Goal: Find specific page/section: Find specific page/section

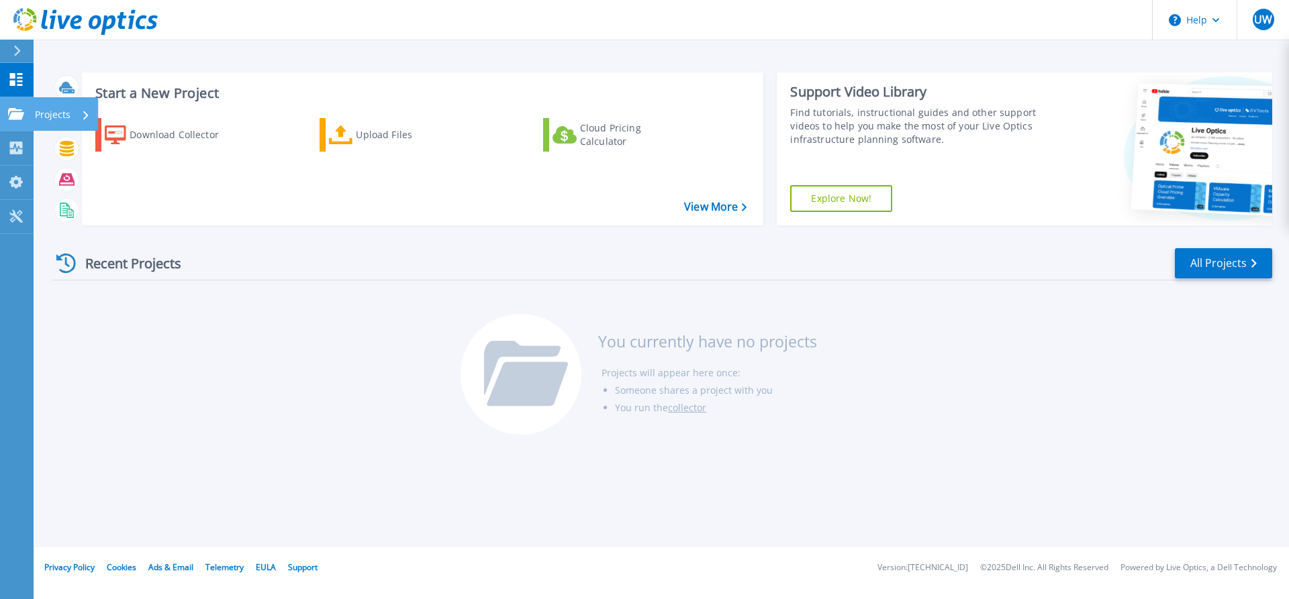
click at [9, 117] on icon at bounding box center [16, 113] width 16 height 11
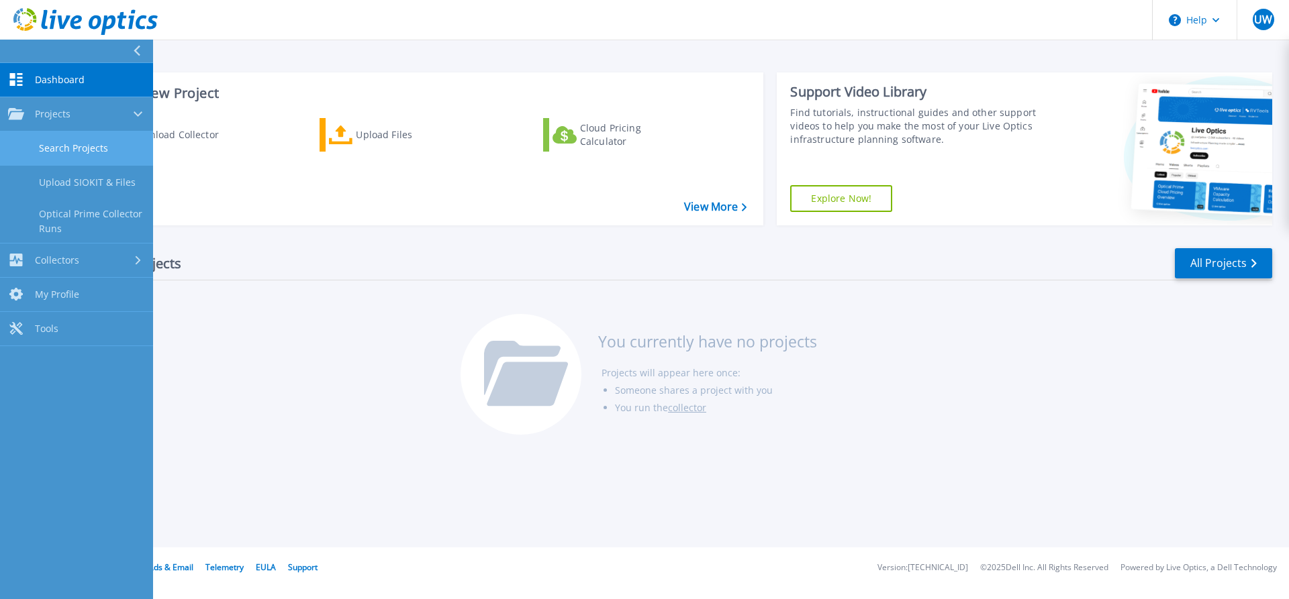
click at [79, 146] on link "Search Projects" at bounding box center [76, 149] width 153 height 34
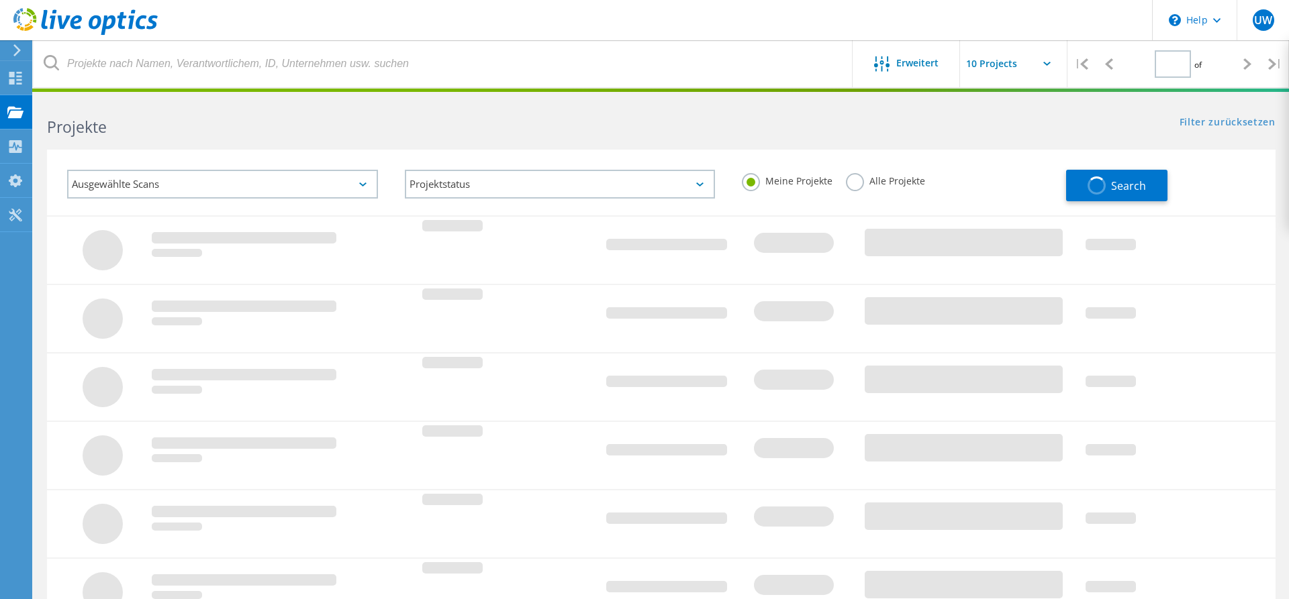
type input "1"
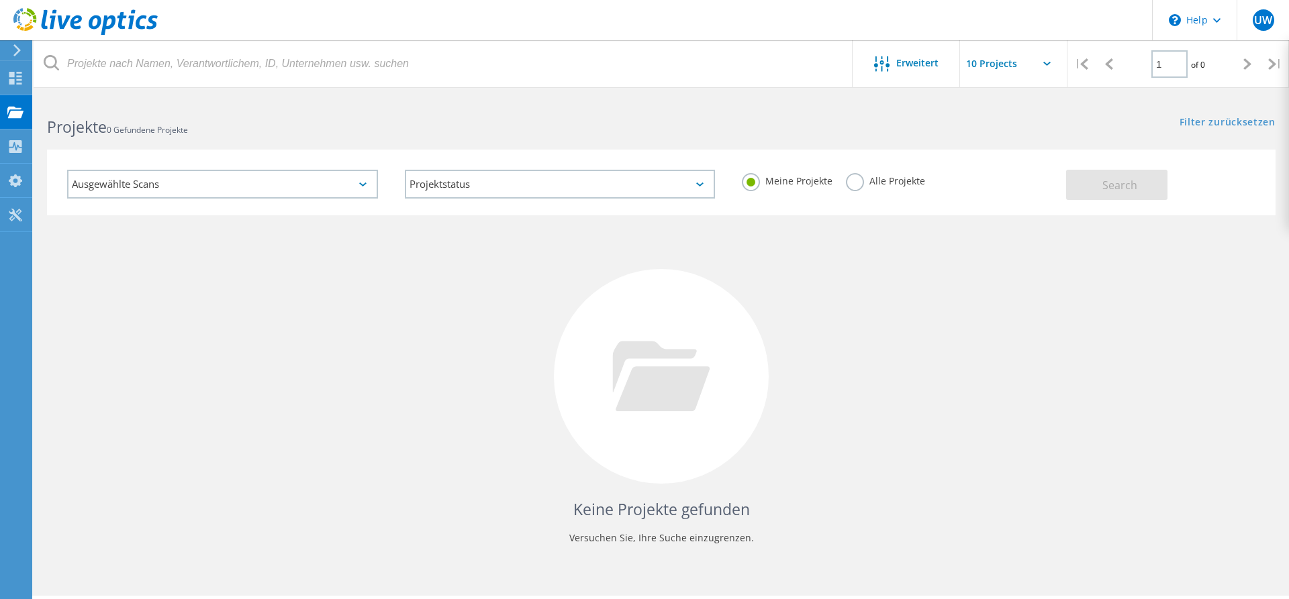
click at [868, 179] on label "Alle Projekte" at bounding box center [885, 179] width 79 height 13
click at [0, 0] on input "Alle Projekte" at bounding box center [0, 0] width 0 height 0
click at [1188, 200] on div "Ausgewählte Scans Projektstatus Wird durchgeführt vollständig Veröffentlicht am…" at bounding box center [661, 183] width 1228 height 66
click at [1144, 187] on button "Search" at bounding box center [1116, 185] width 101 height 30
click at [1262, 29] on div "UW" at bounding box center [1262, 19] width 21 height 21
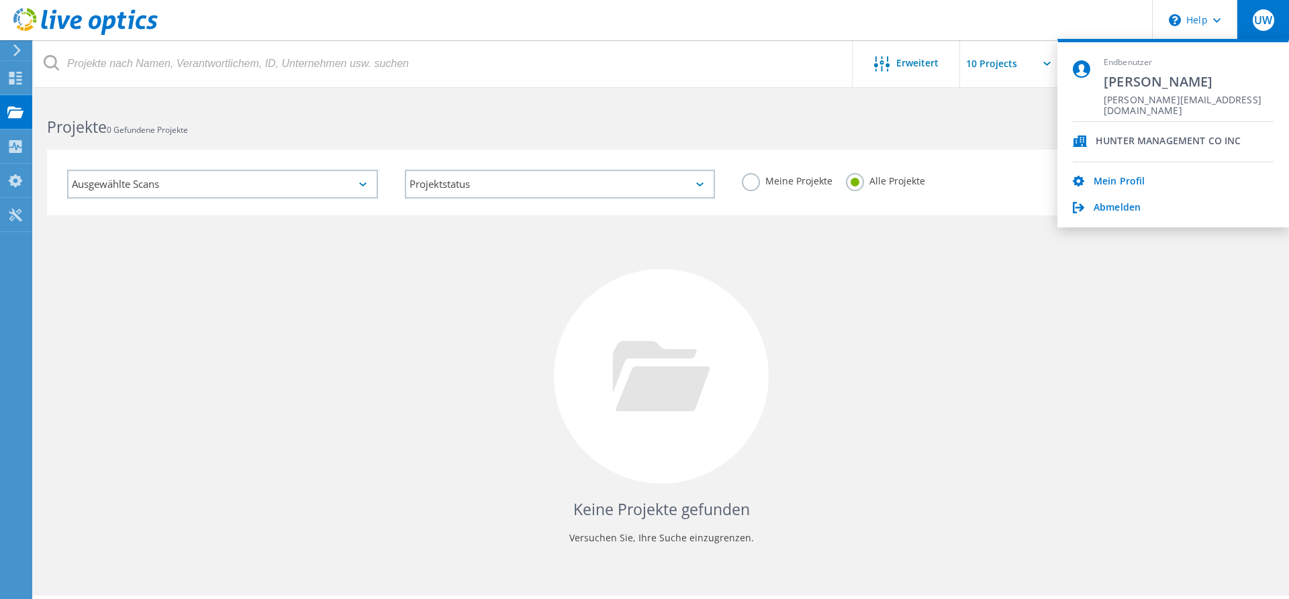
click at [264, 314] on div "Keine Projekte gefunden Versuchen Sie, Ihre Suche einzugrenzen." at bounding box center [661, 388] width 1228 height 347
